Goal: Use online tool/utility

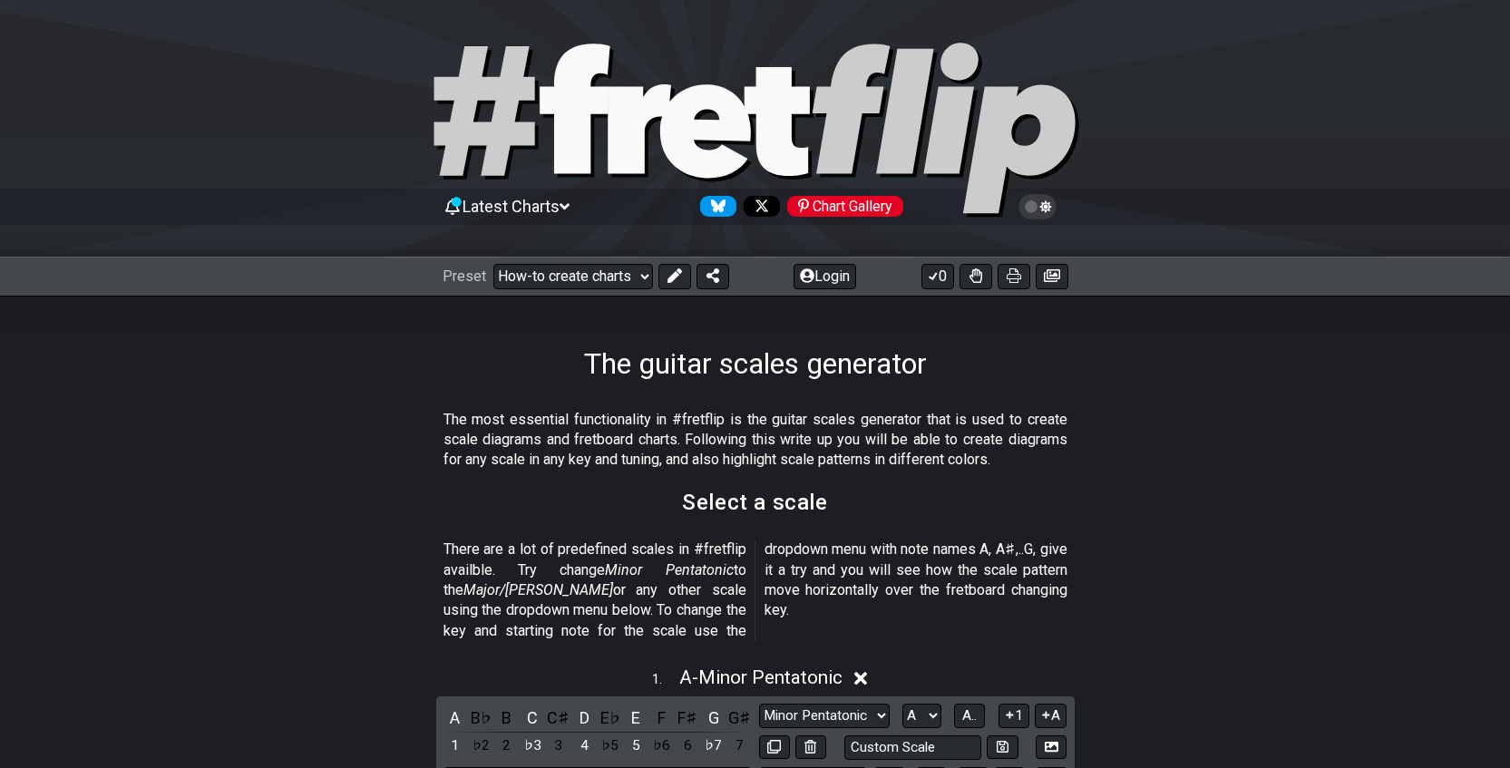
select select "/guitar-scales-generator"
select select "A"
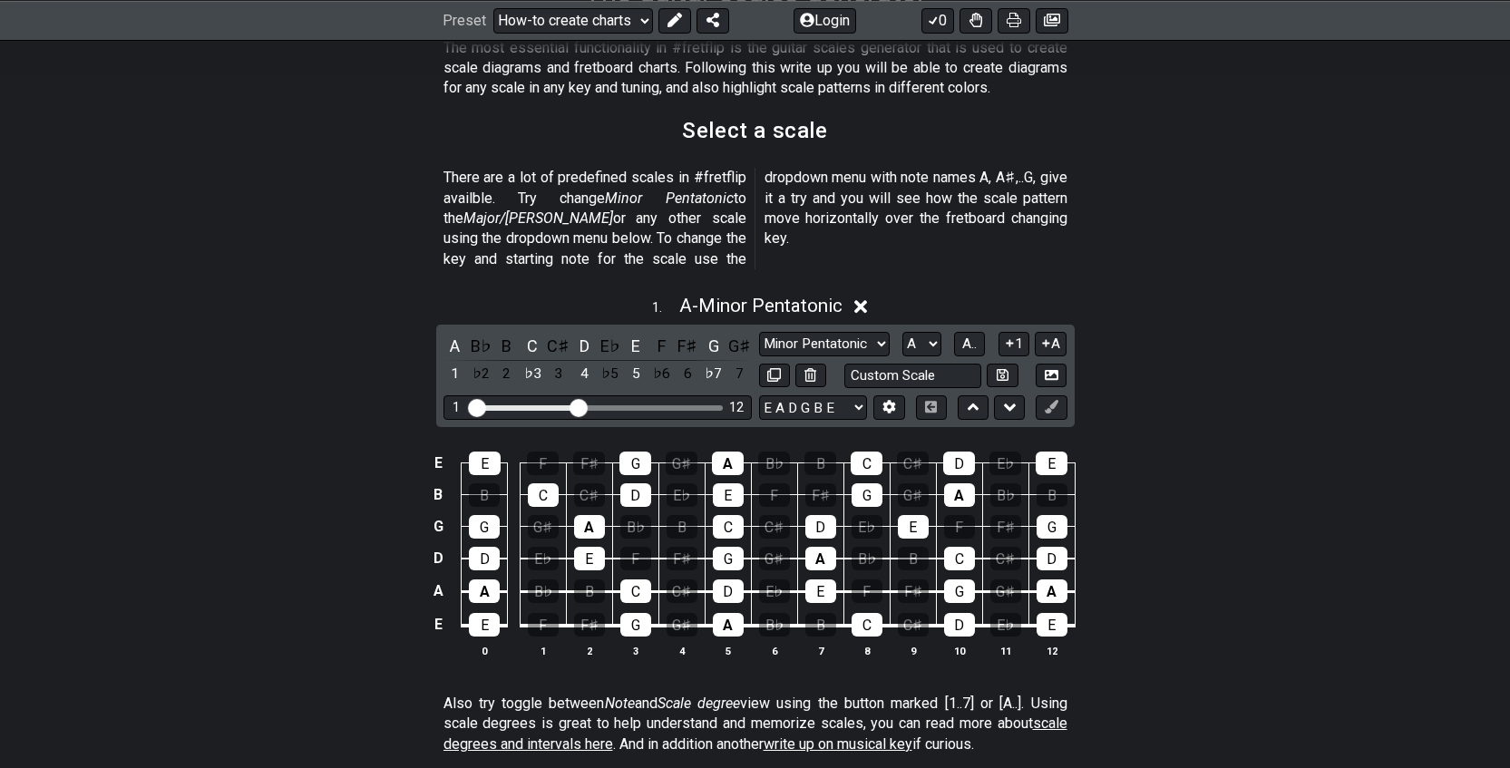
scroll to position [375, 0]
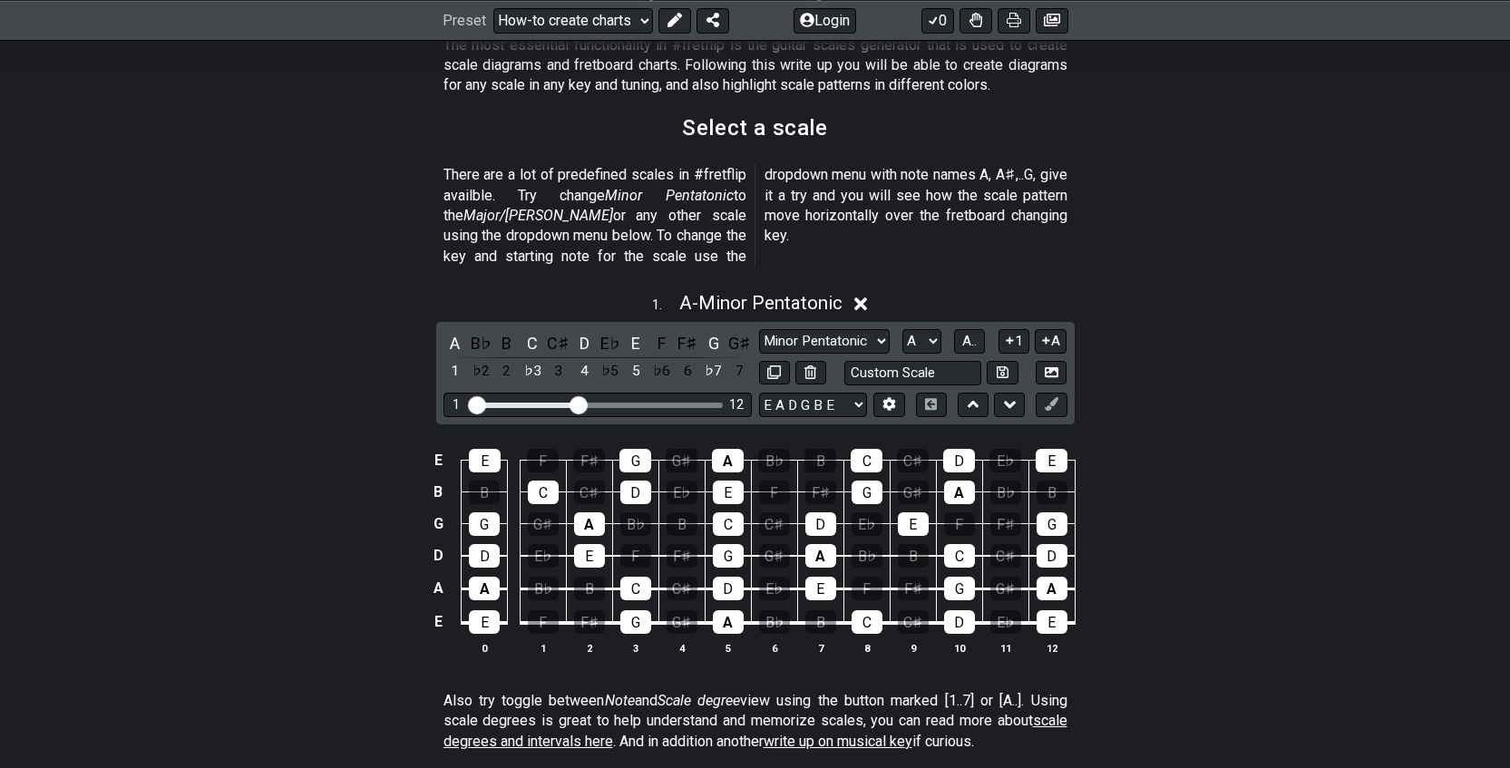
drag, startPoint x: 589, startPoint y: 385, endPoint x: 727, endPoint y: 404, distance: 140.1
click at [727, 404] on div "1 . A - Minor Pentatonic A B♭ B C C♯ D E♭ E F F♯ G G♯ 1 ♭2 2 ♭3 3 4 ♭5 5 ♭6 6 ♭…" at bounding box center [755, 480] width 1510 height 399
drag, startPoint x: 582, startPoint y: 384, endPoint x: 760, endPoint y: 392, distance: 177.9
click at [760, 392] on div "A B♭ B C C♯ D E♭ E F F♯ G G♯ 1 ♭2 2 ♭3 3 4 ♭5 5 ♭6 6 ♭7 7 Minor Pentatonic New …" at bounding box center [755, 373] width 638 height 102
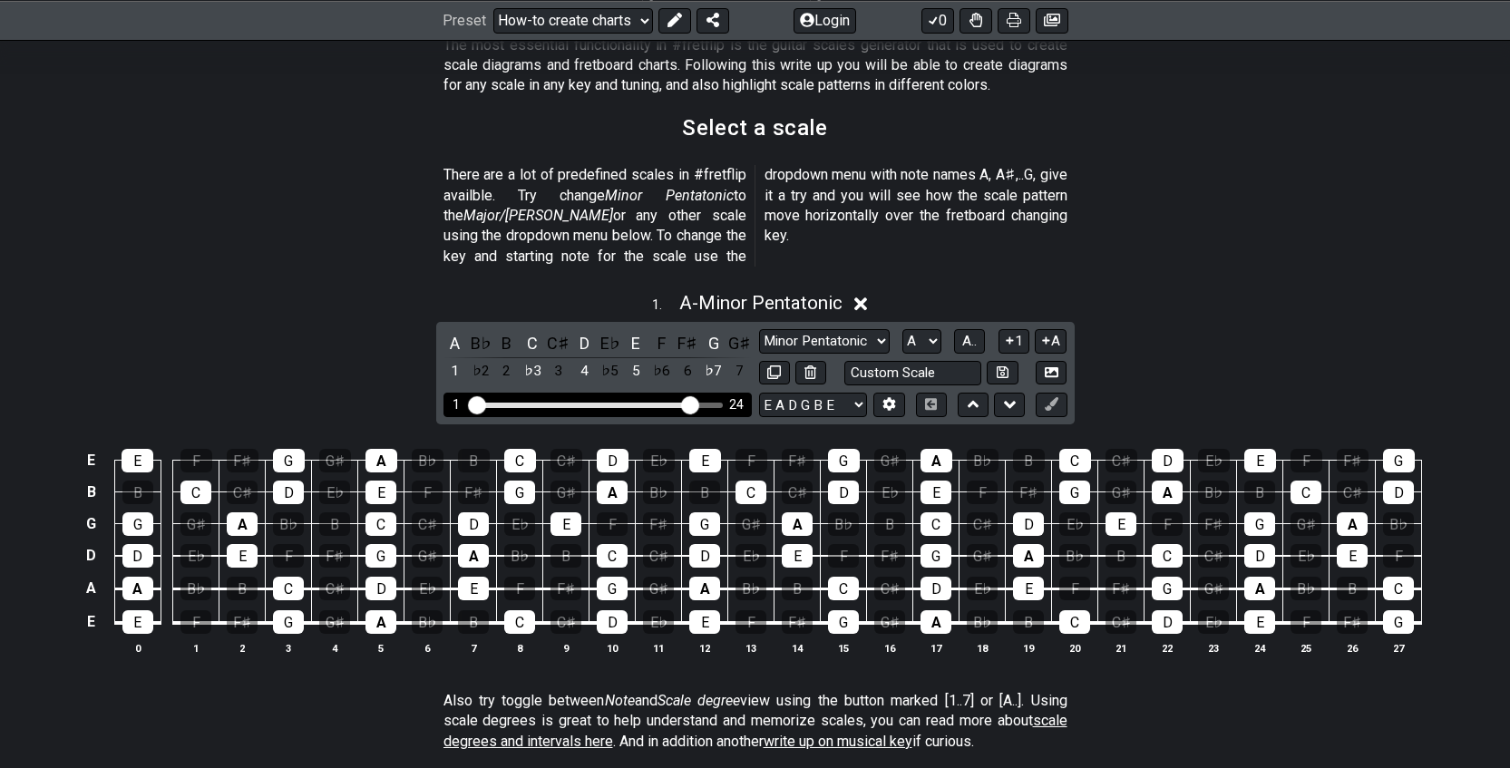
drag, startPoint x: 721, startPoint y: 383, endPoint x: 692, endPoint y: 384, distance: 29.0
click at [692, 404] on input "Visible fret range" at bounding box center [598, 404] width 258 height 0
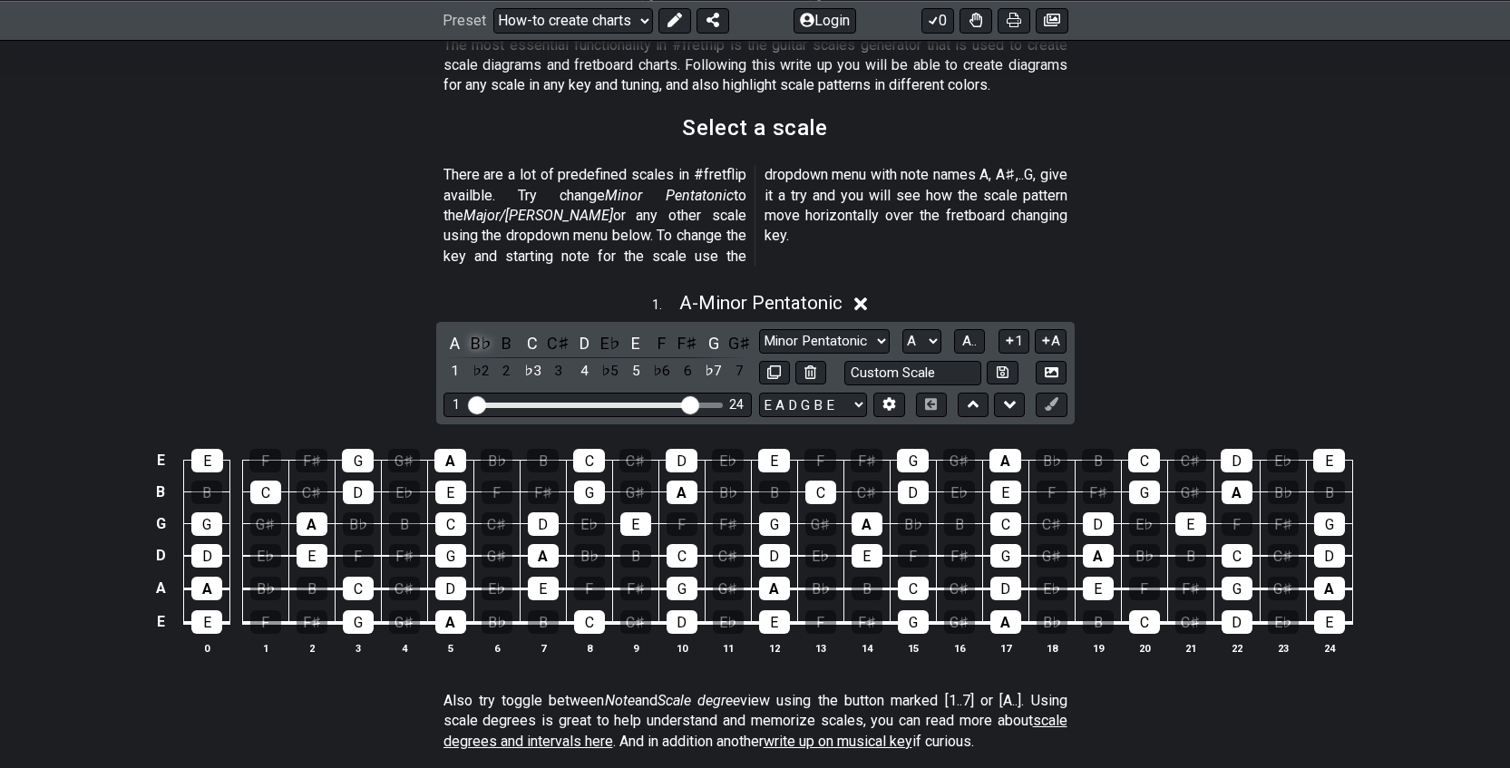
click at [480, 331] on div "B♭" at bounding box center [481, 343] width 24 height 24
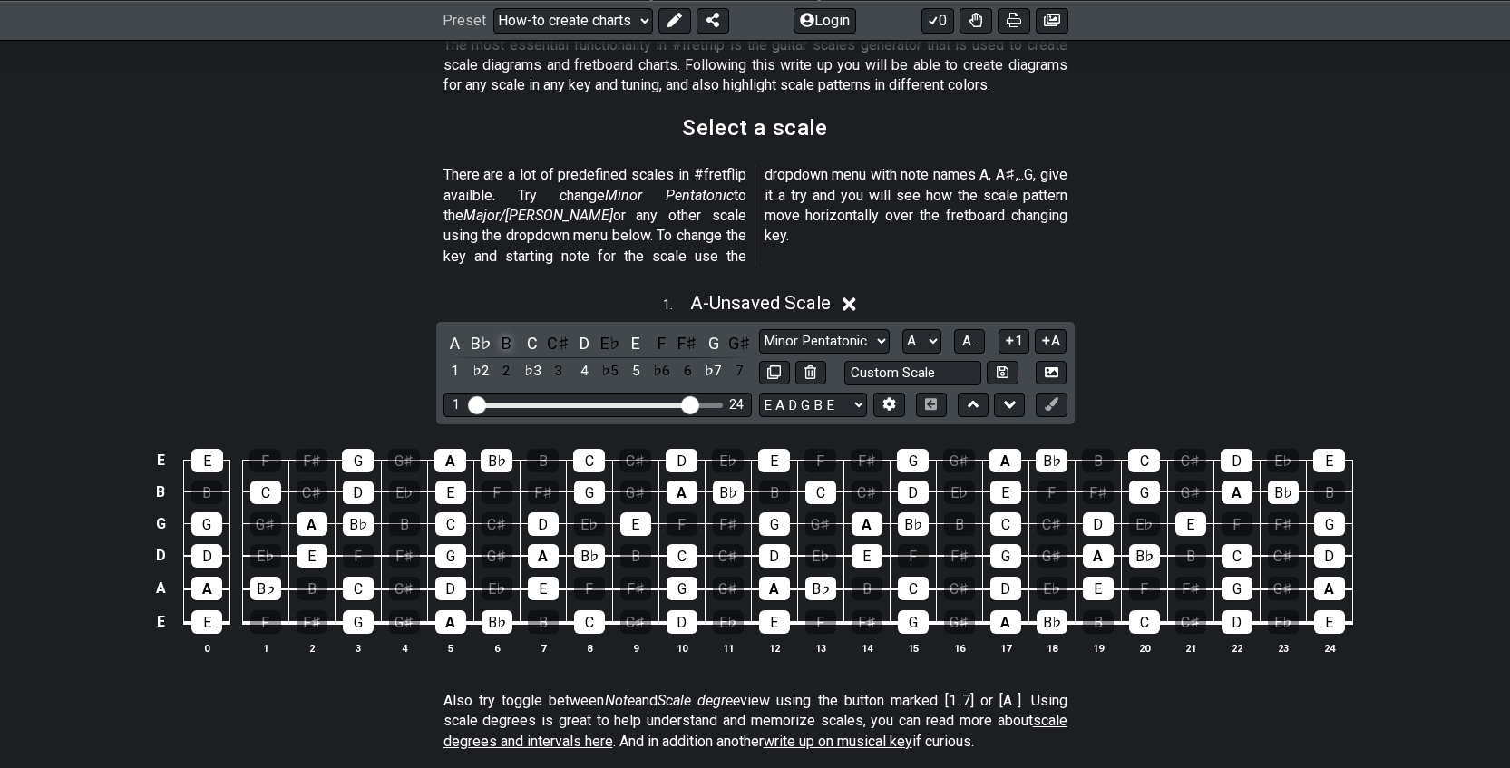
click at [506, 331] on div "B" at bounding box center [507, 343] width 24 height 24
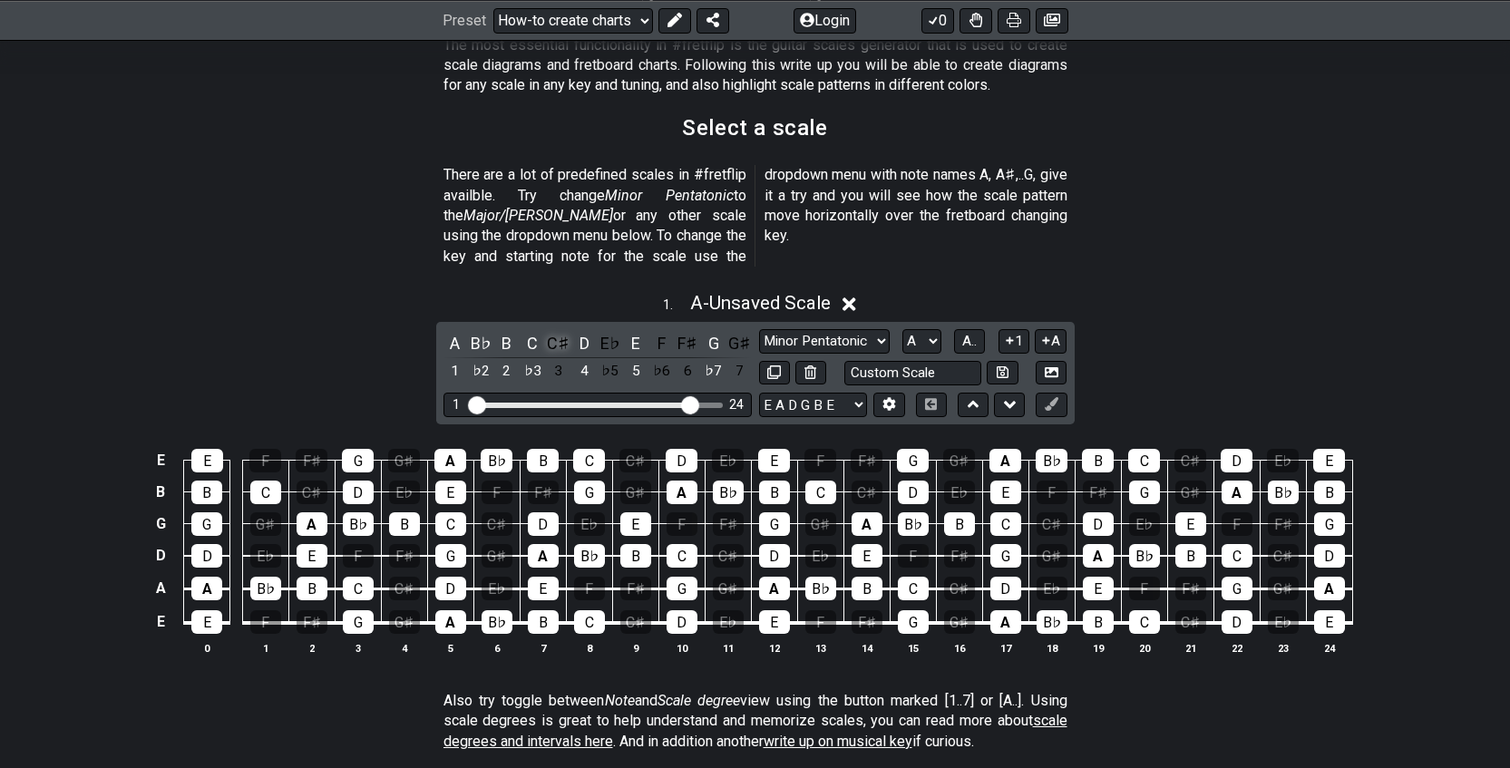
click at [554, 331] on div "C♯" at bounding box center [559, 343] width 24 height 24
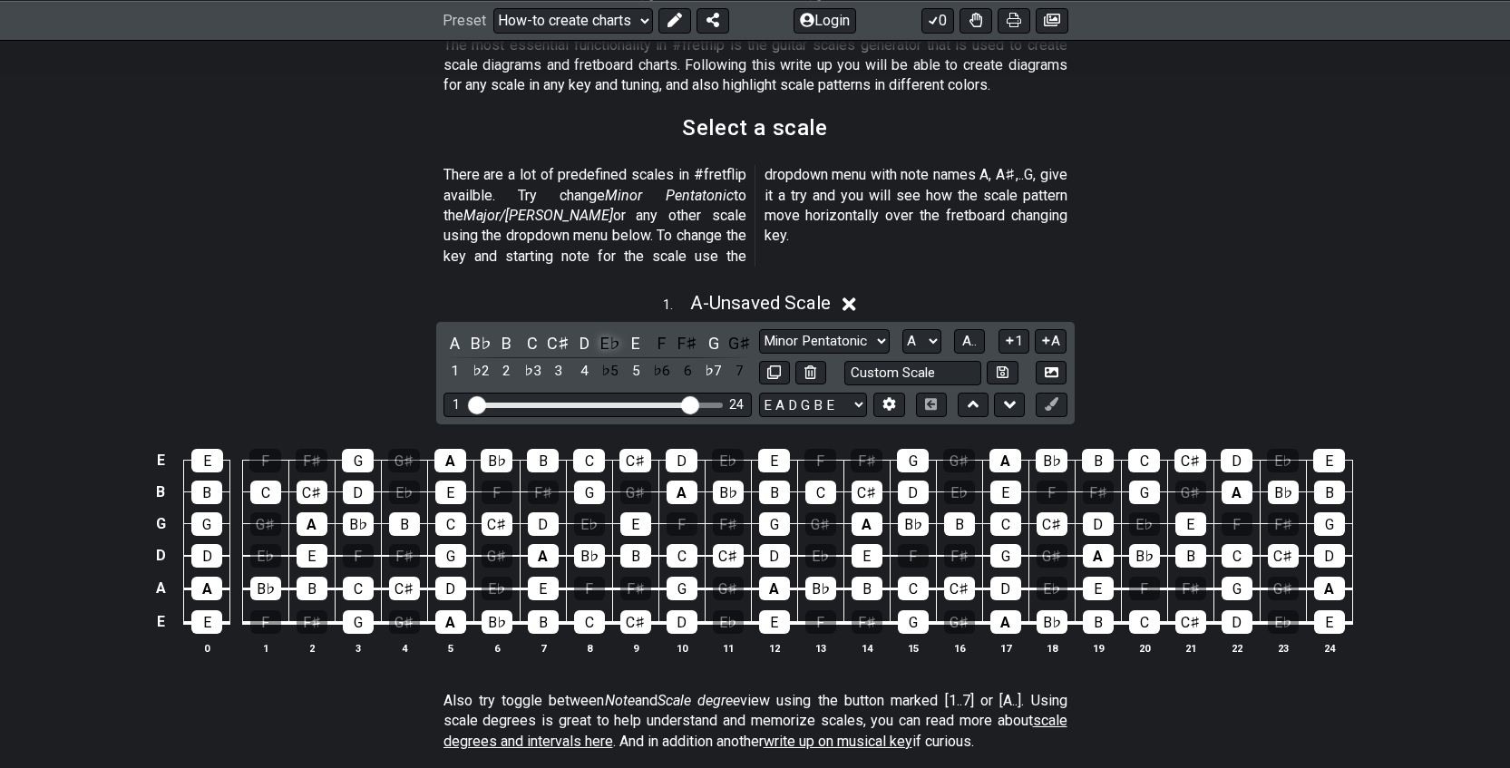
click at [601, 331] on div "E♭" at bounding box center [611, 343] width 24 height 24
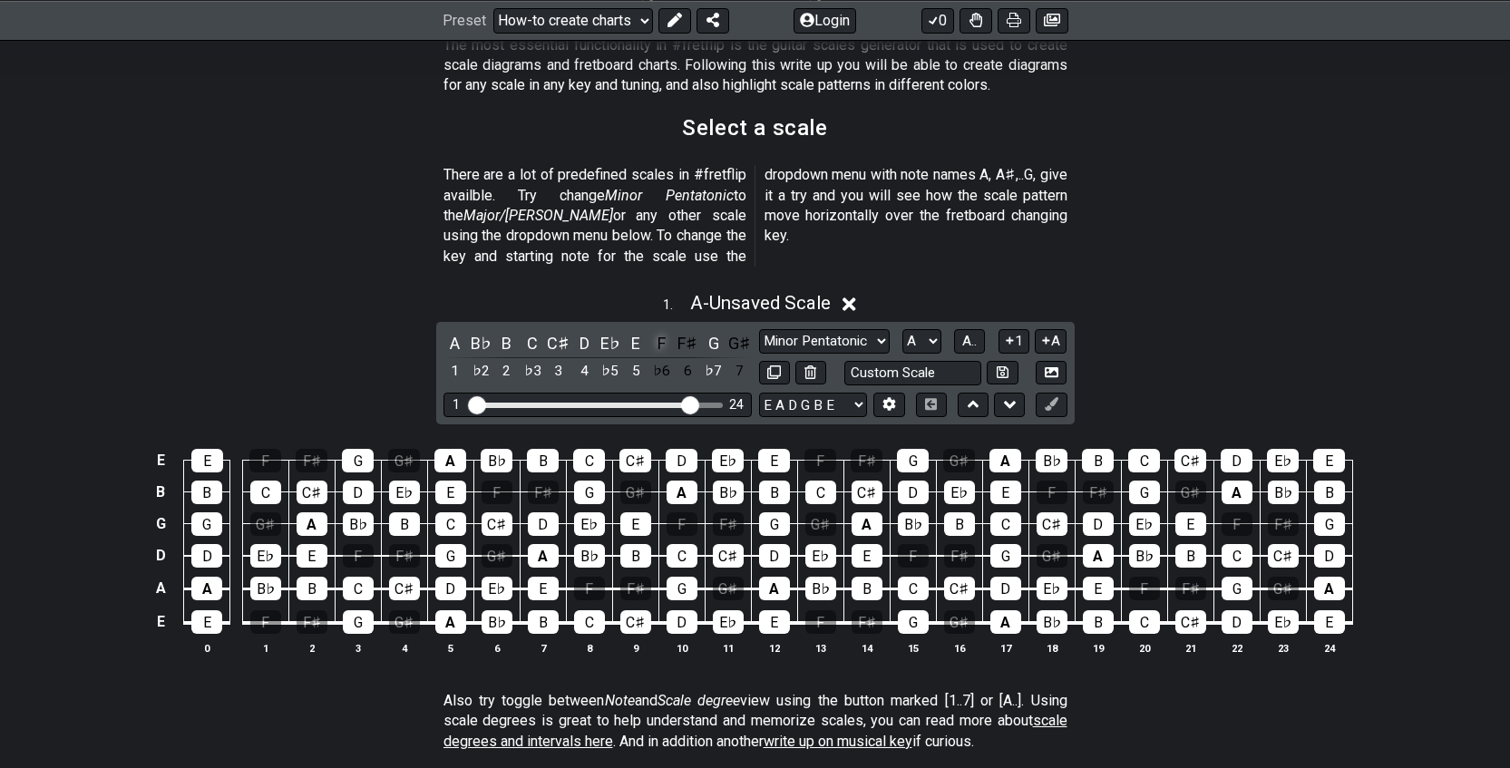
click at [656, 331] on div "F" at bounding box center [662, 343] width 24 height 24
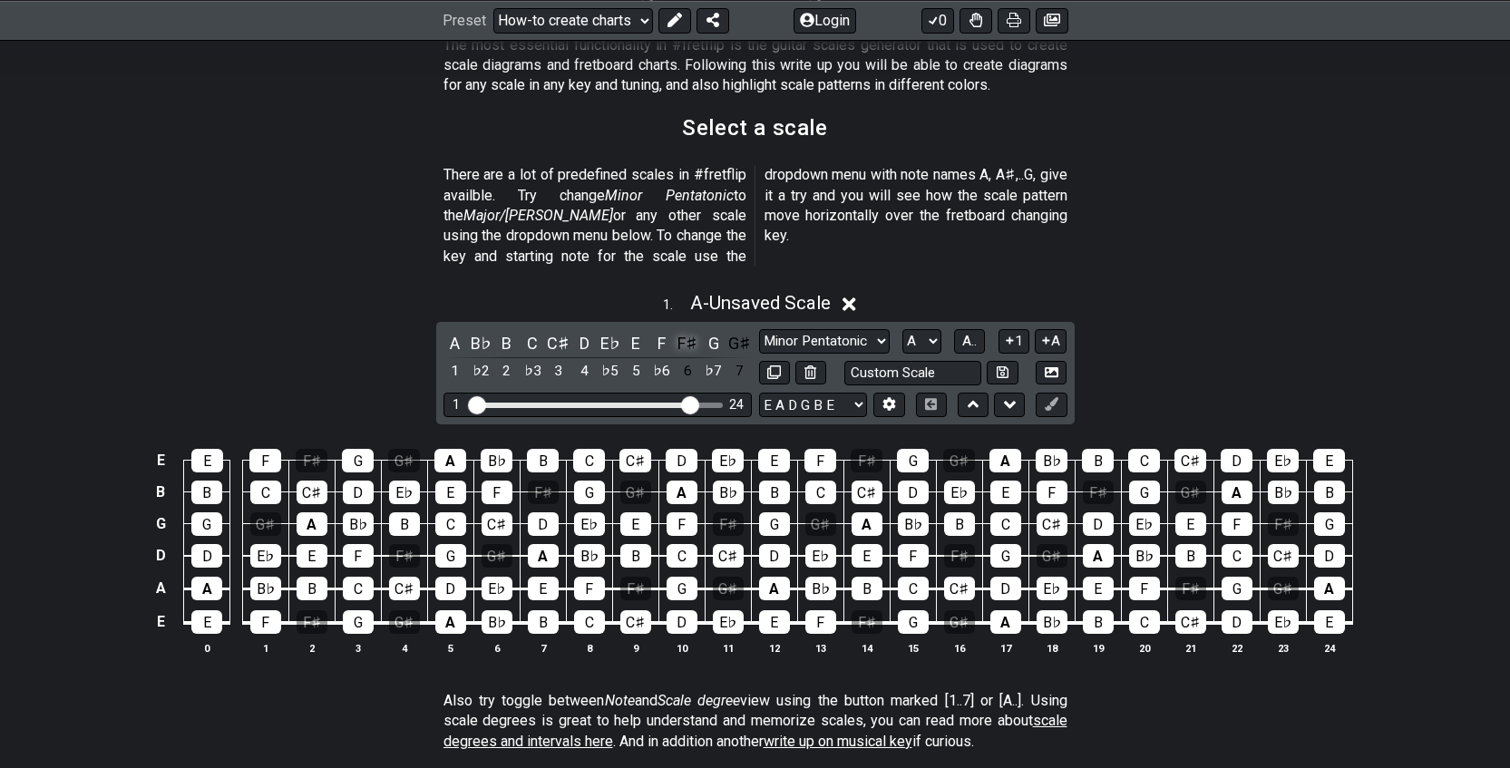
click at [683, 331] on div "F♯" at bounding box center [688, 343] width 24 height 24
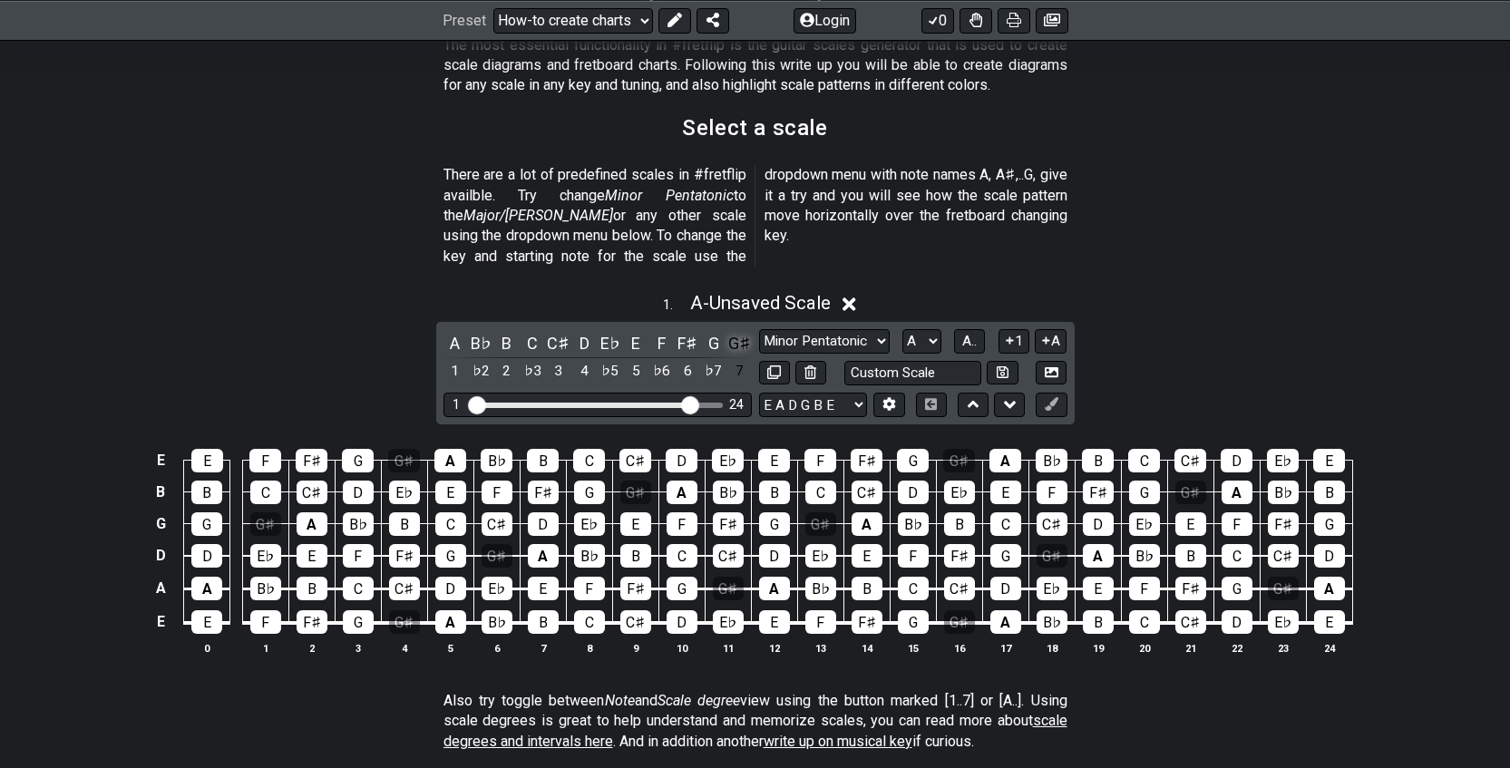
click at [737, 331] on div "G♯" at bounding box center [739, 343] width 24 height 24
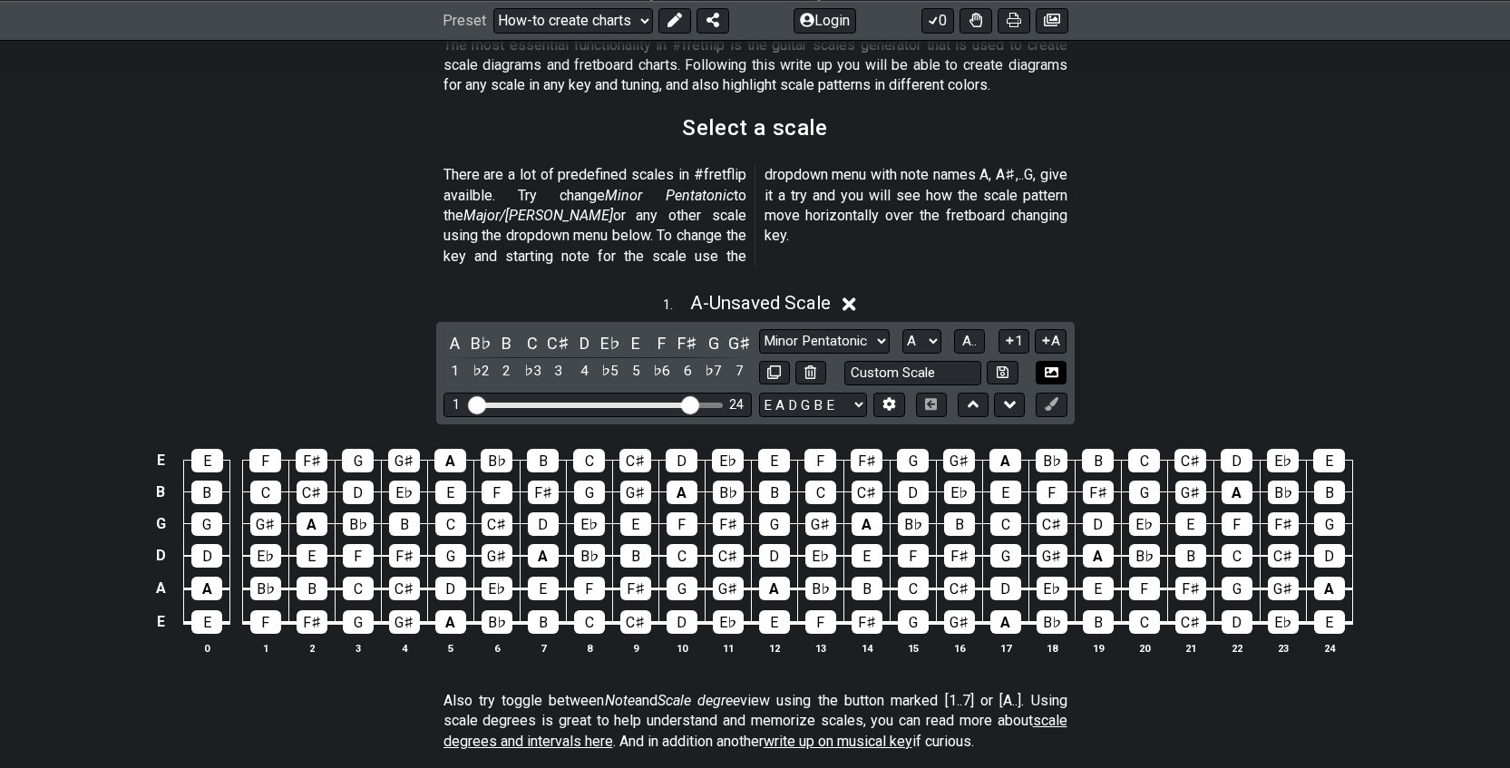
click at [1057, 366] on icon at bounding box center [1052, 371] width 14 height 10
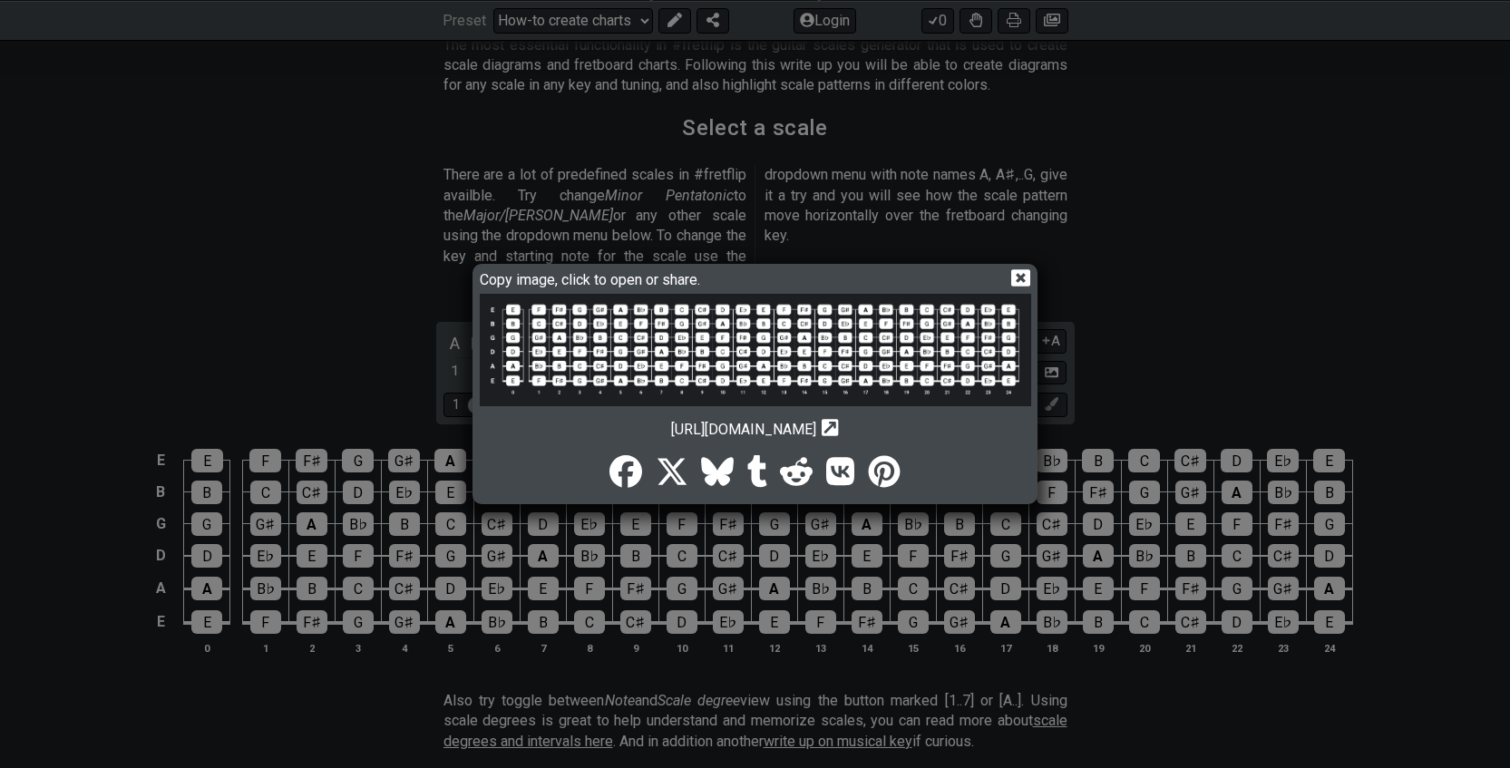
click at [938, 346] on img at bounding box center [755, 350] width 551 height 113
click at [1025, 273] on icon at bounding box center [1020, 277] width 19 height 19
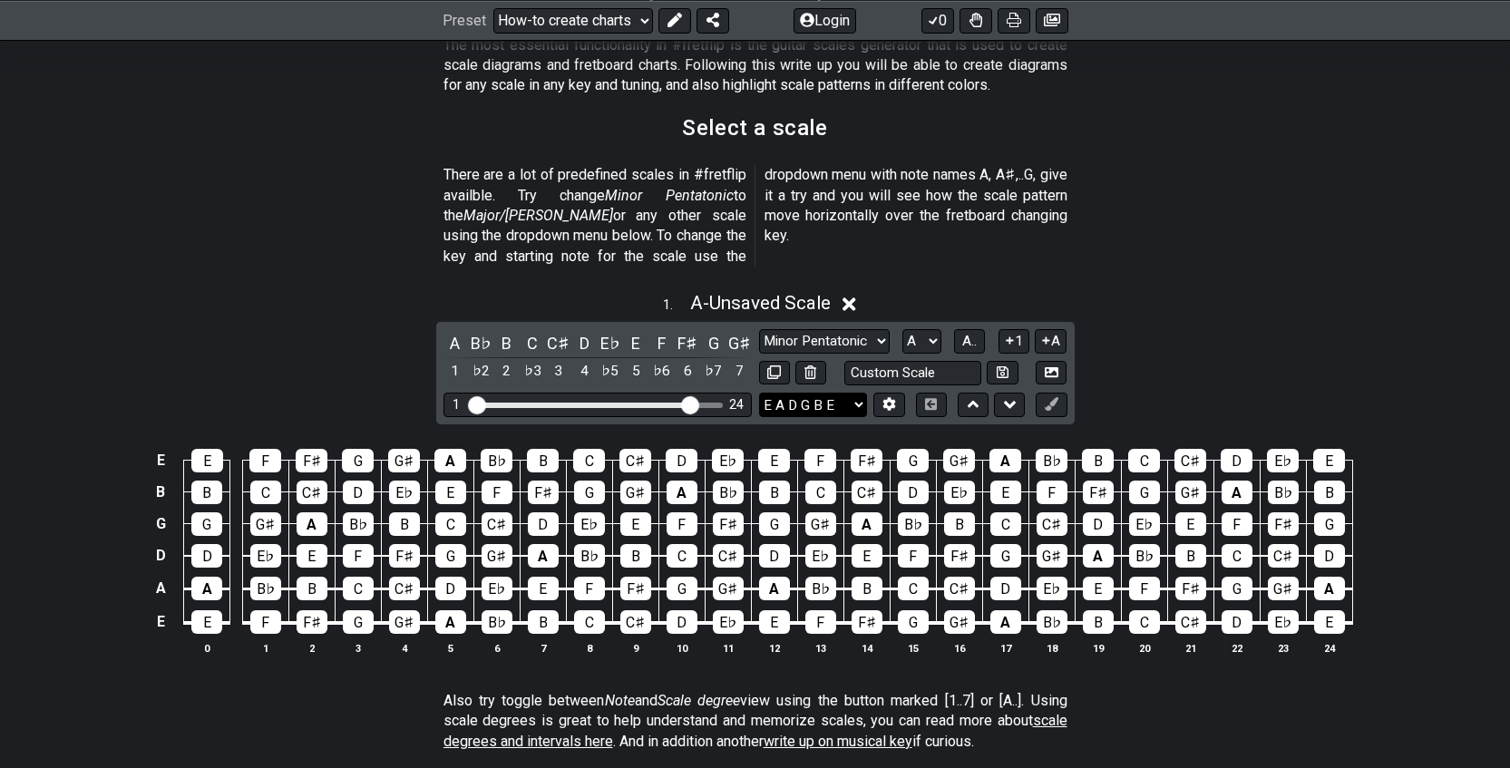
select select "B E A D F# B"
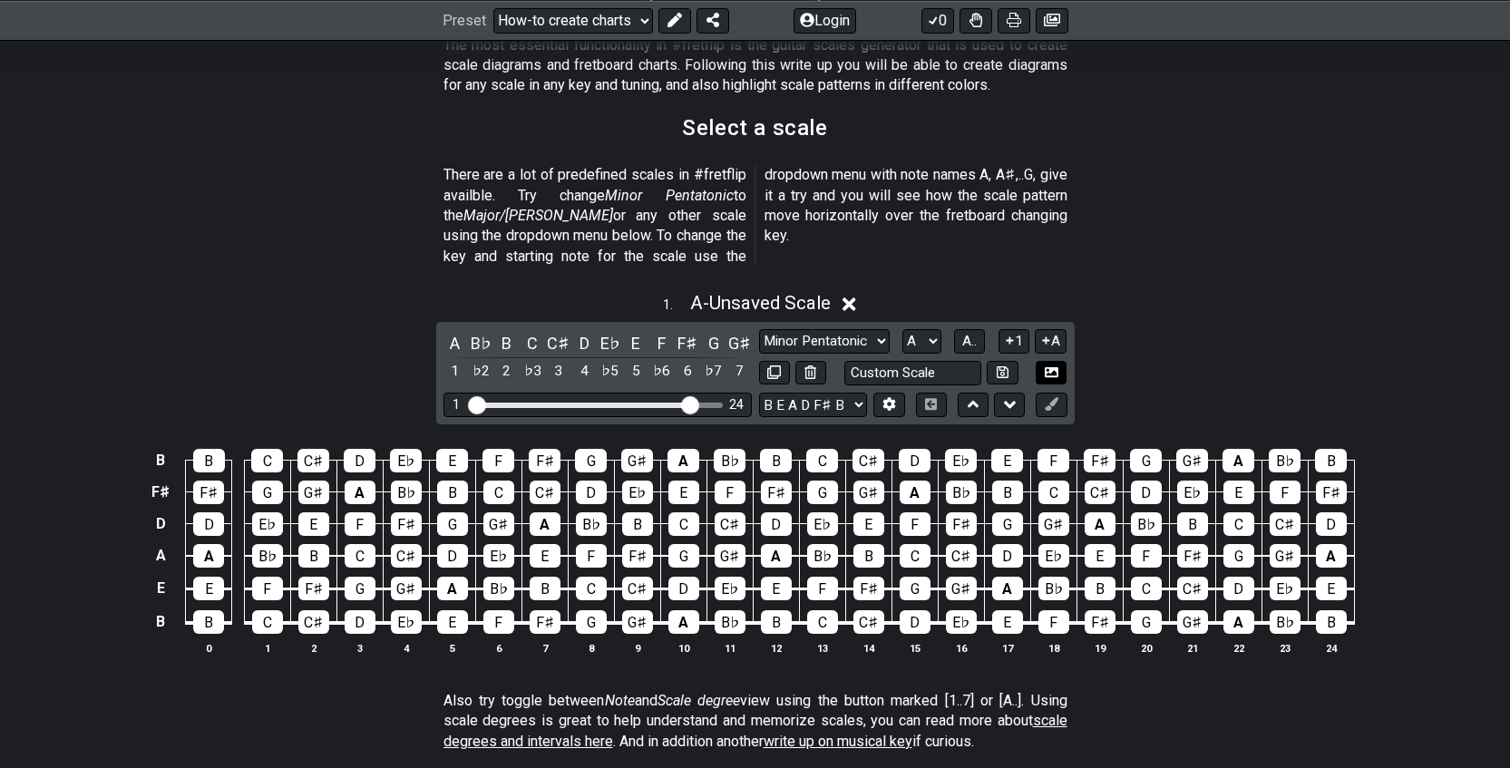
click at [1049, 366] on icon at bounding box center [1052, 371] width 14 height 10
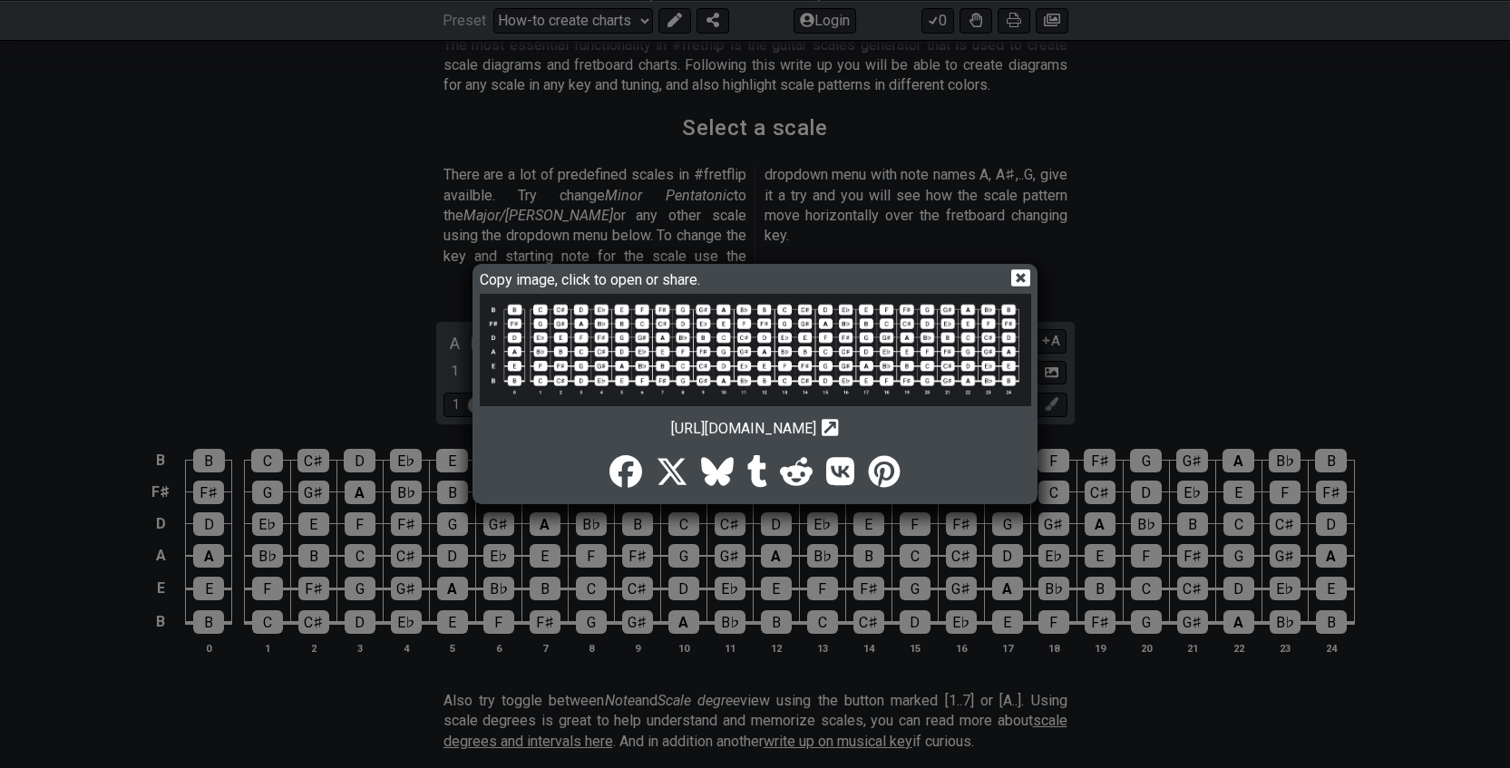
click at [927, 353] on img at bounding box center [755, 350] width 551 height 112
click at [1028, 279] on icon at bounding box center [1020, 277] width 19 height 17
